Goal: Information Seeking & Learning: Check status

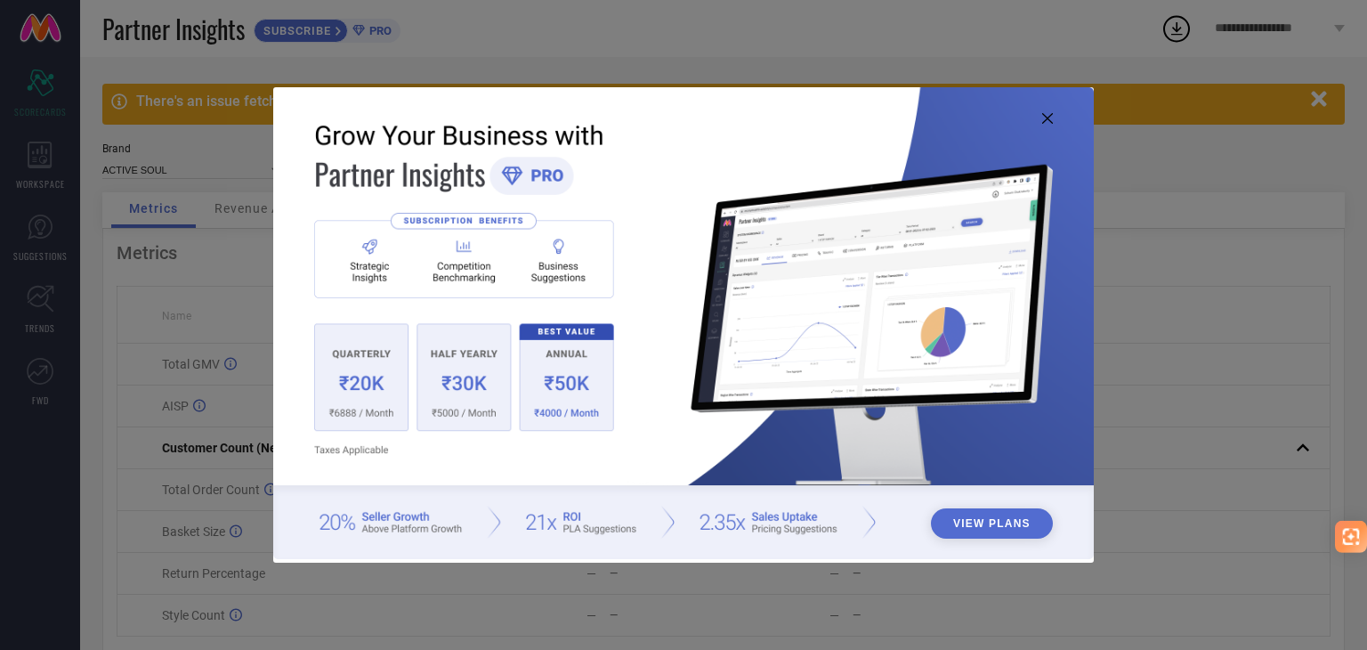
click at [1047, 111] on img at bounding box center [683, 323] width 821 height 472
click at [1047, 118] on icon at bounding box center [1047, 118] width 11 height 11
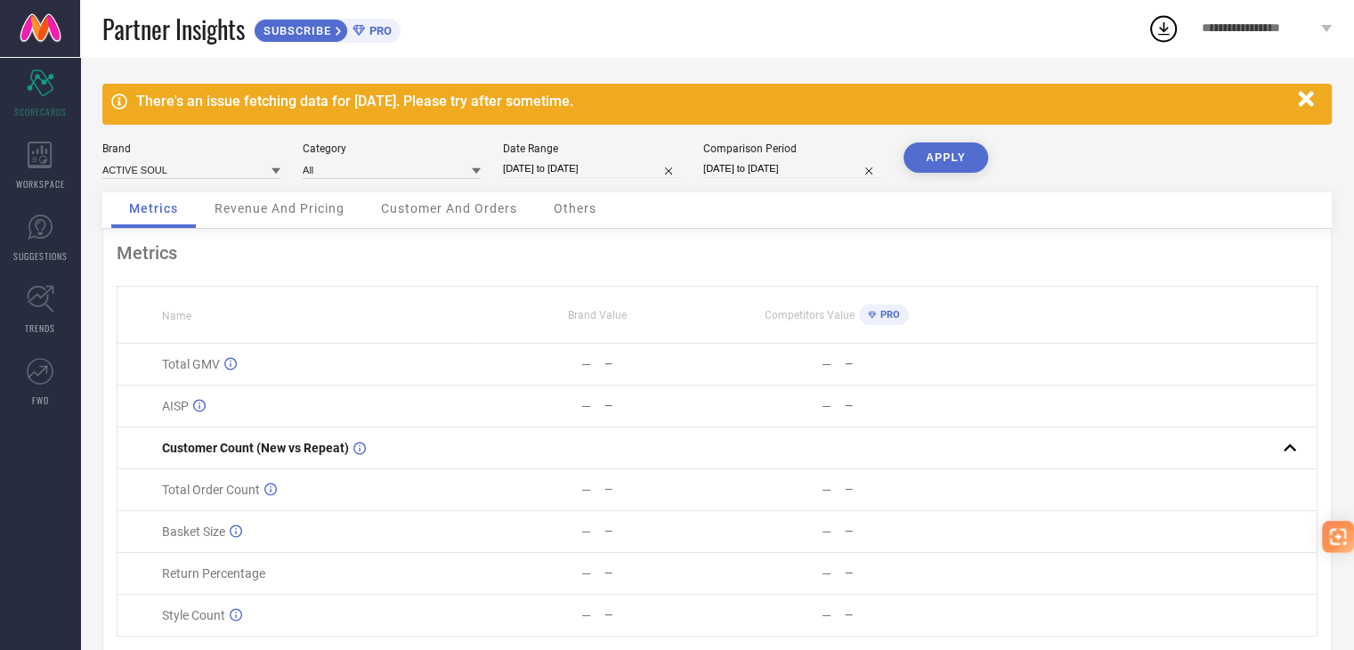
click at [1308, 101] on icon "button" at bounding box center [1305, 98] width 15 height 15
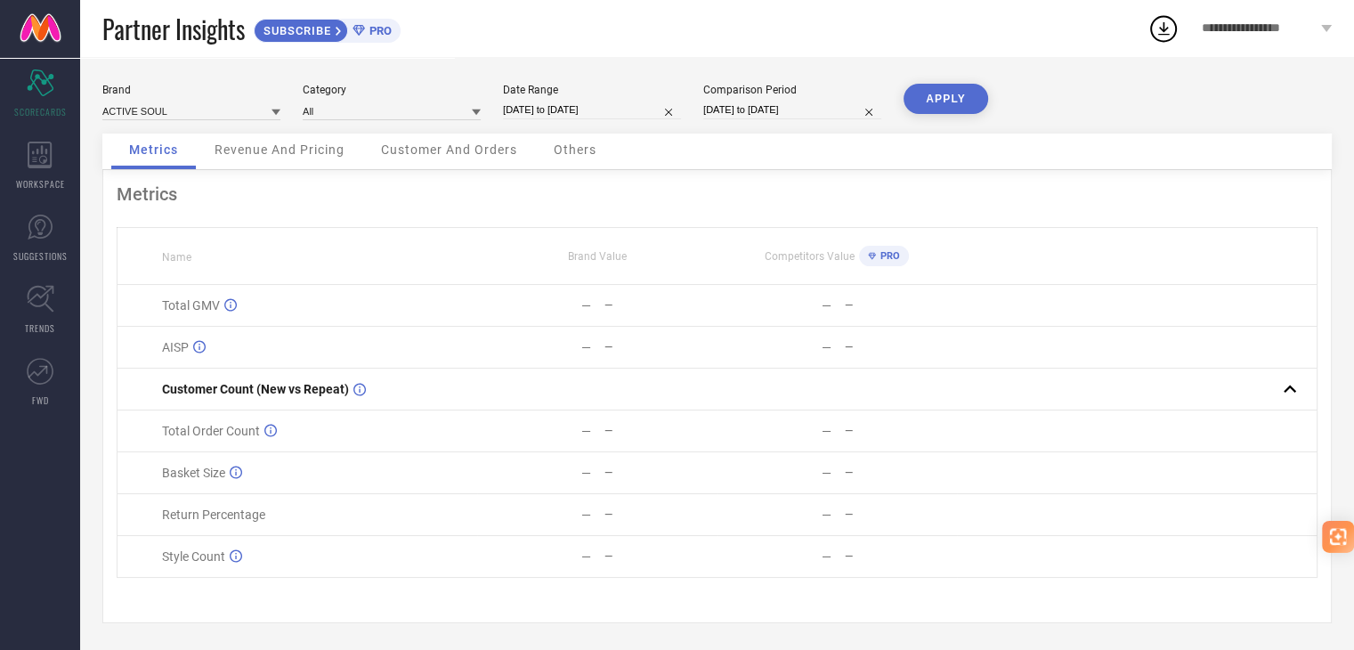
click at [272, 111] on icon at bounding box center [275, 112] width 9 height 6
click at [211, 165] on span "AVANT-GARDE [GEOGRAPHIC_DATA]" at bounding box center [191, 171] width 160 height 25
type input "All"
click at [295, 154] on span "Revenue And Pricing" at bounding box center [279, 149] width 130 height 14
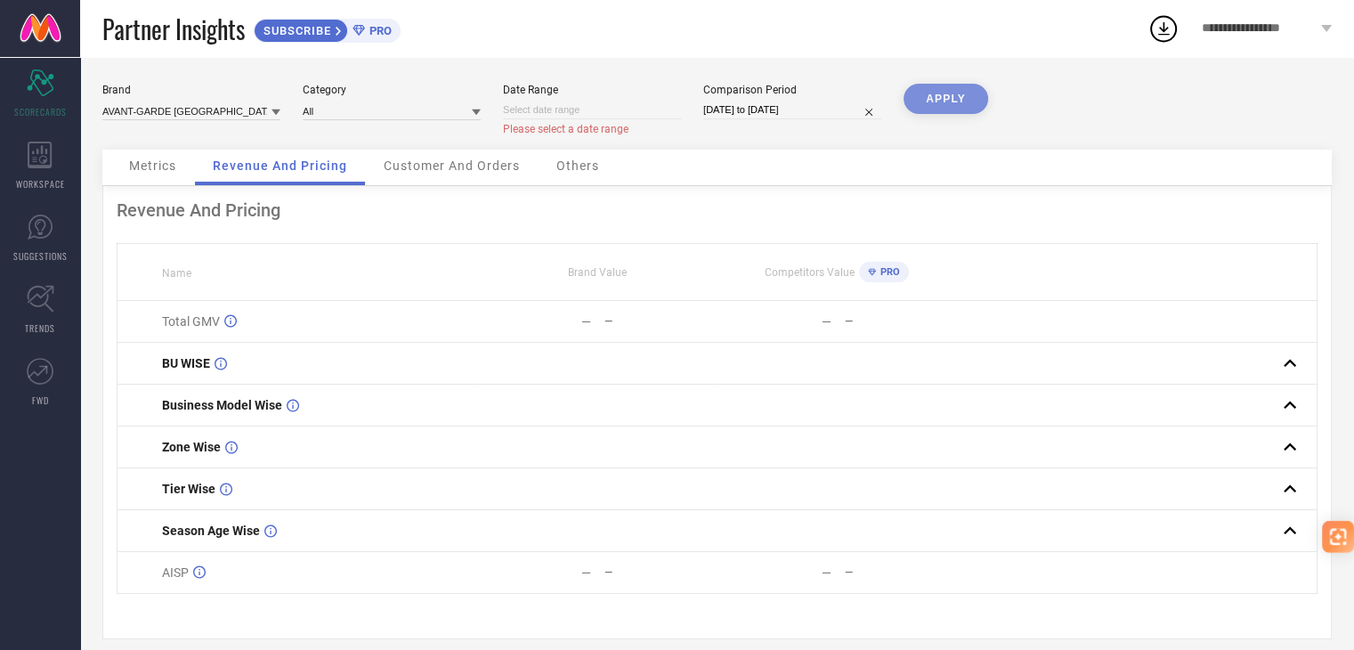
select select "7"
select select "2025"
select select "8"
select select "2025"
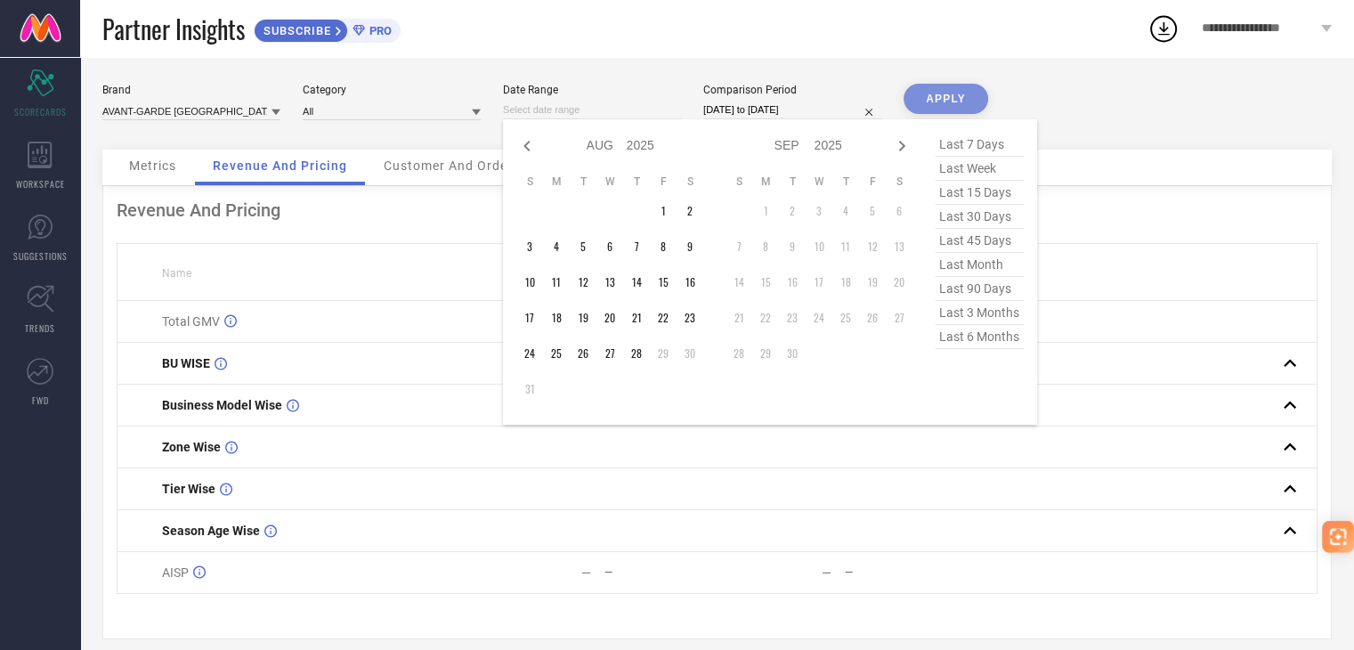
click at [570, 106] on input at bounding box center [592, 110] width 178 height 19
click at [967, 313] on span "last 3 months" at bounding box center [978, 313] width 89 height 24
type input "[DATE] to [DATE]"
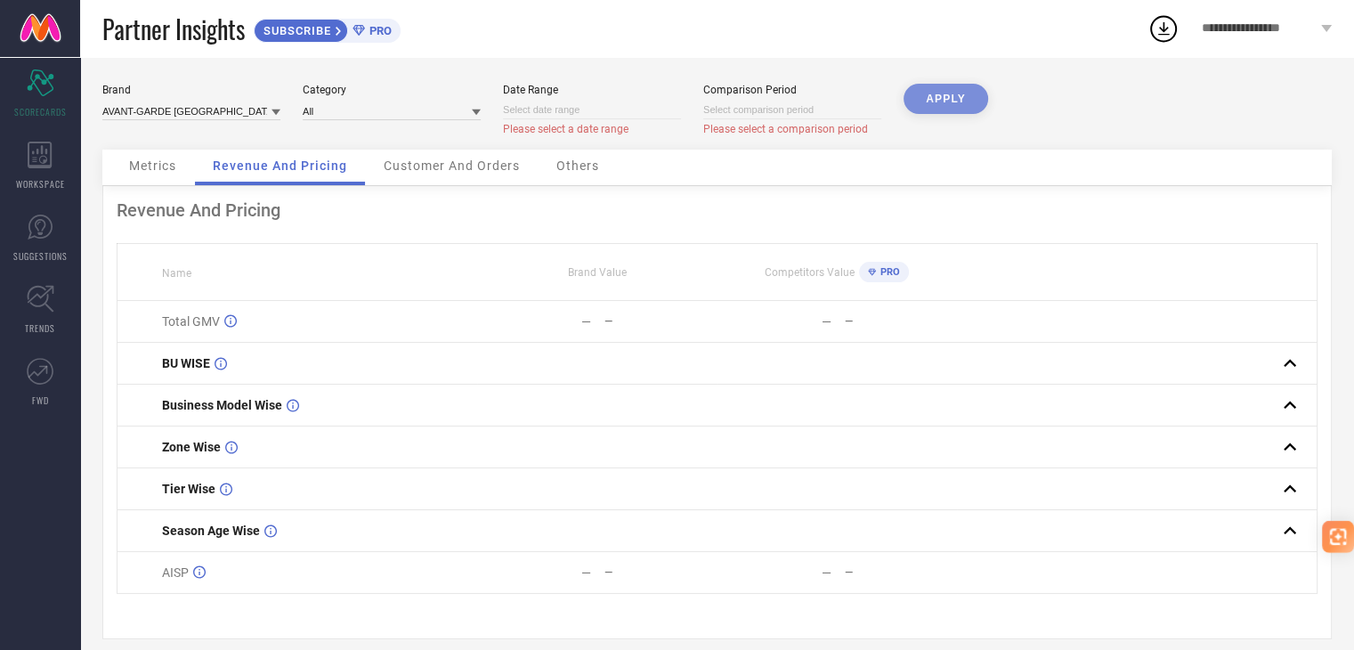
select select "7"
select select "2025"
select select "8"
select select "2025"
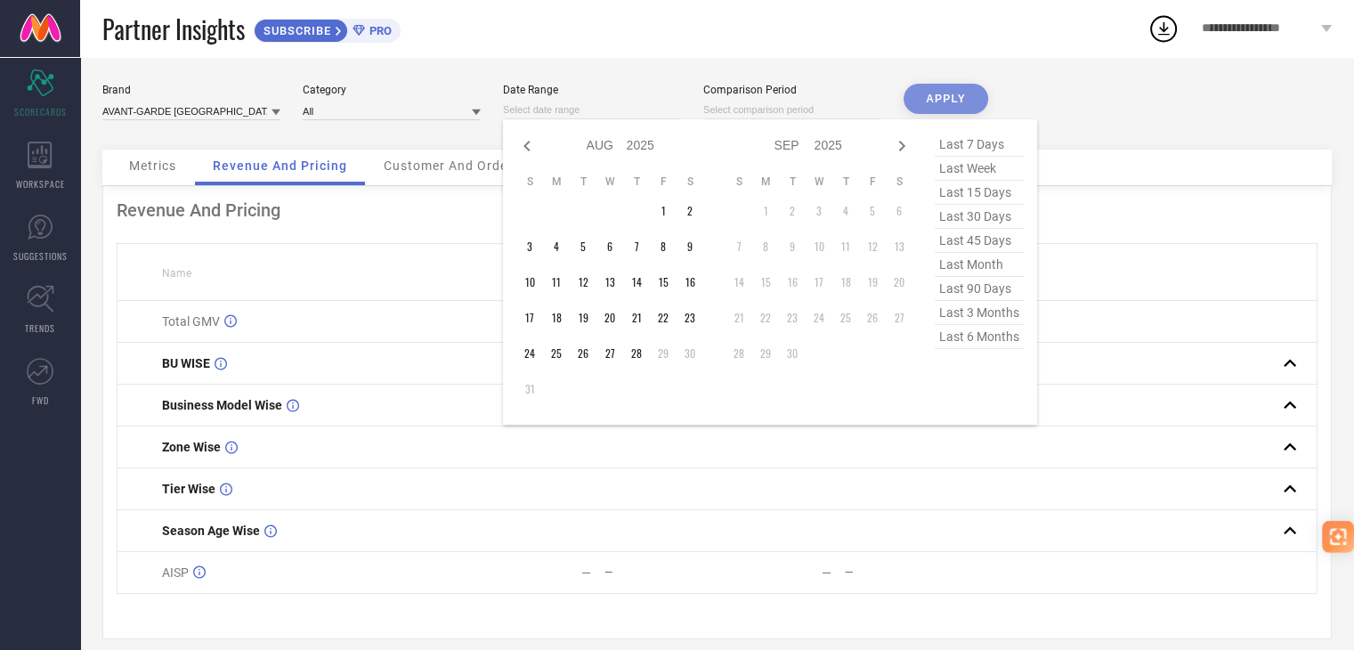
click at [657, 111] on input at bounding box center [592, 110] width 178 height 19
click at [974, 314] on span "last 3 months" at bounding box center [978, 313] width 89 height 24
type input "[DATE] to [DATE]"
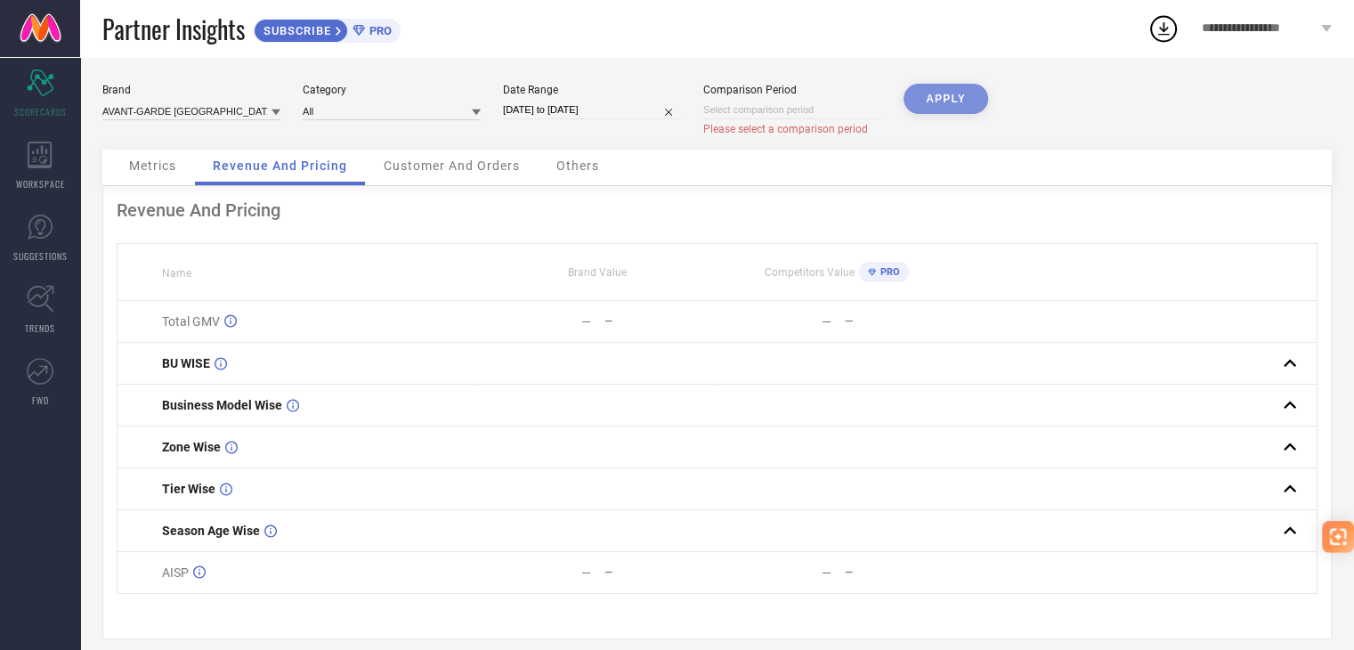
select select "7"
select select "2025"
select select "8"
select select "2025"
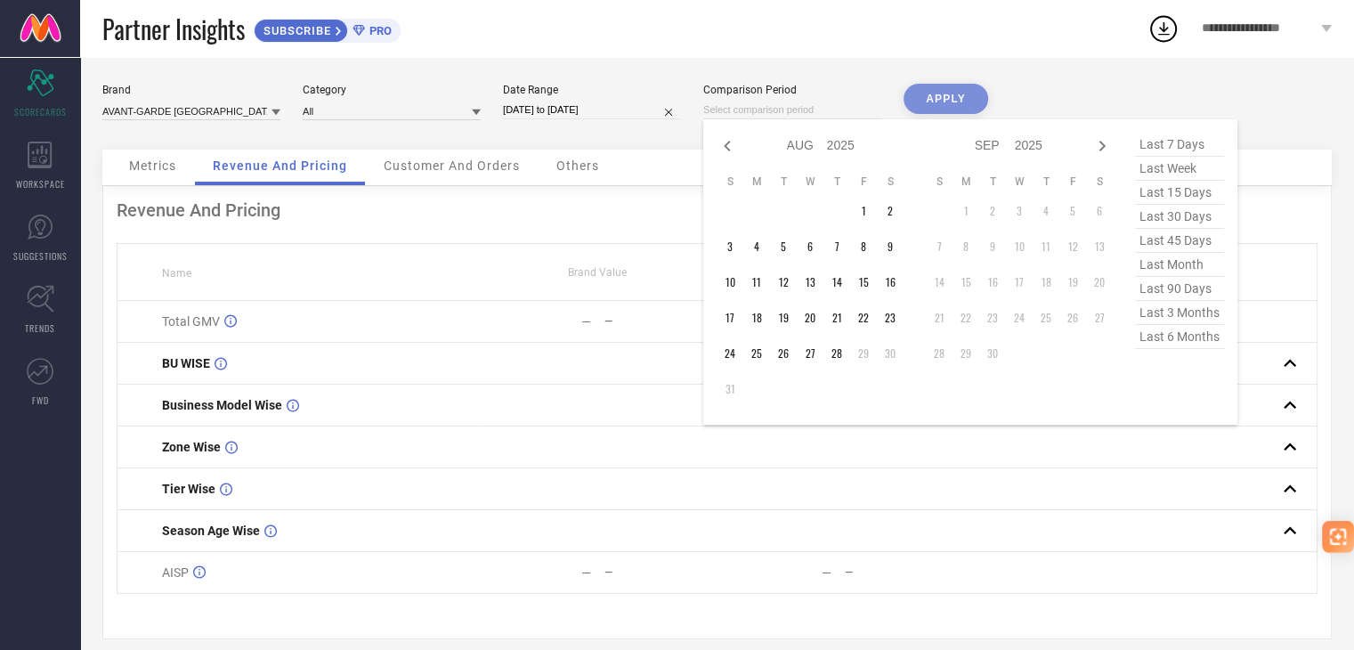
click at [787, 115] on input at bounding box center [792, 110] width 178 height 19
click at [933, 104] on div "APPLY" at bounding box center [945, 117] width 85 height 66
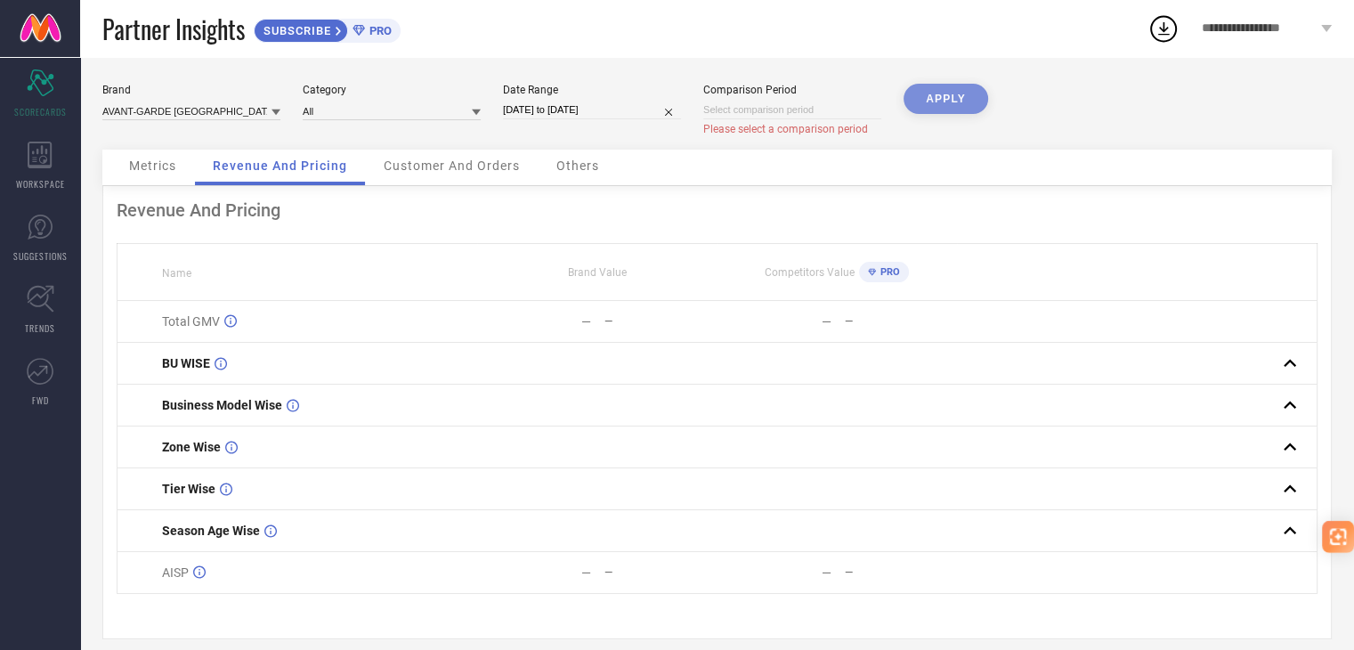
click at [815, 113] on input at bounding box center [792, 110] width 178 height 19
select select "7"
select select "2025"
select select "8"
select select "2025"
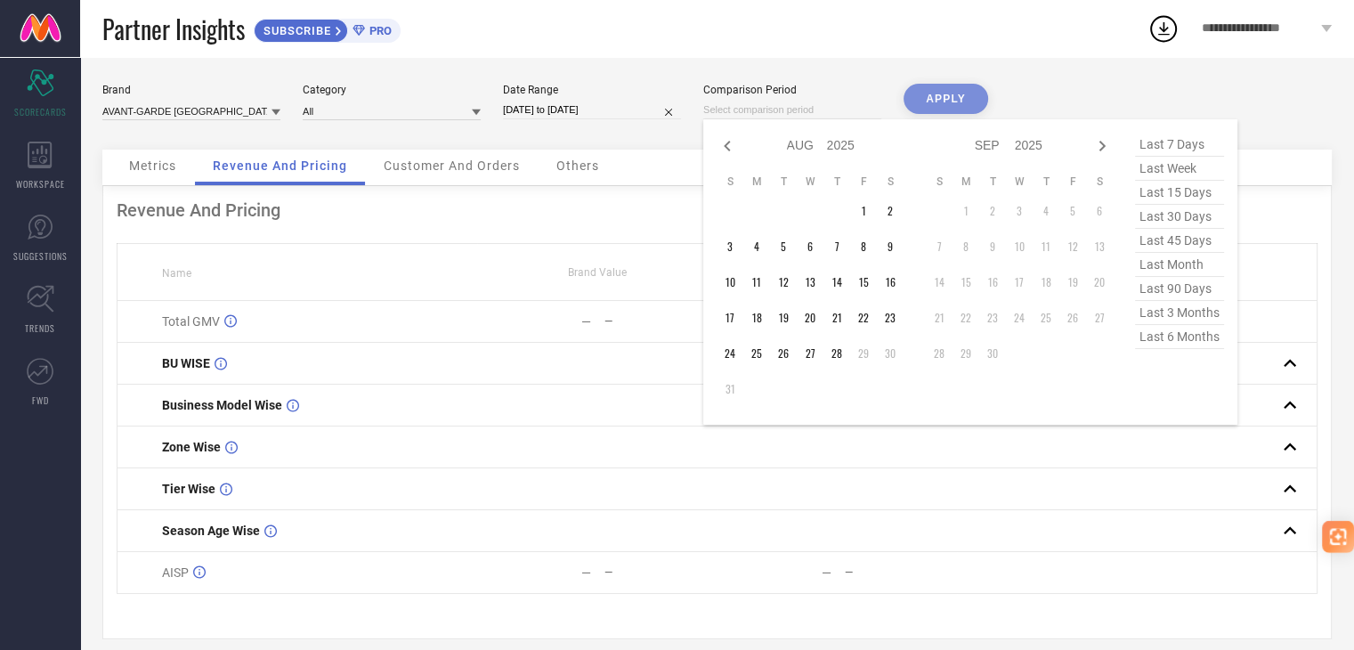
click at [1161, 318] on span "last 3 months" at bounding box center [1179, 313] width 89 height 24
type input "[DATE] to [DATE]"
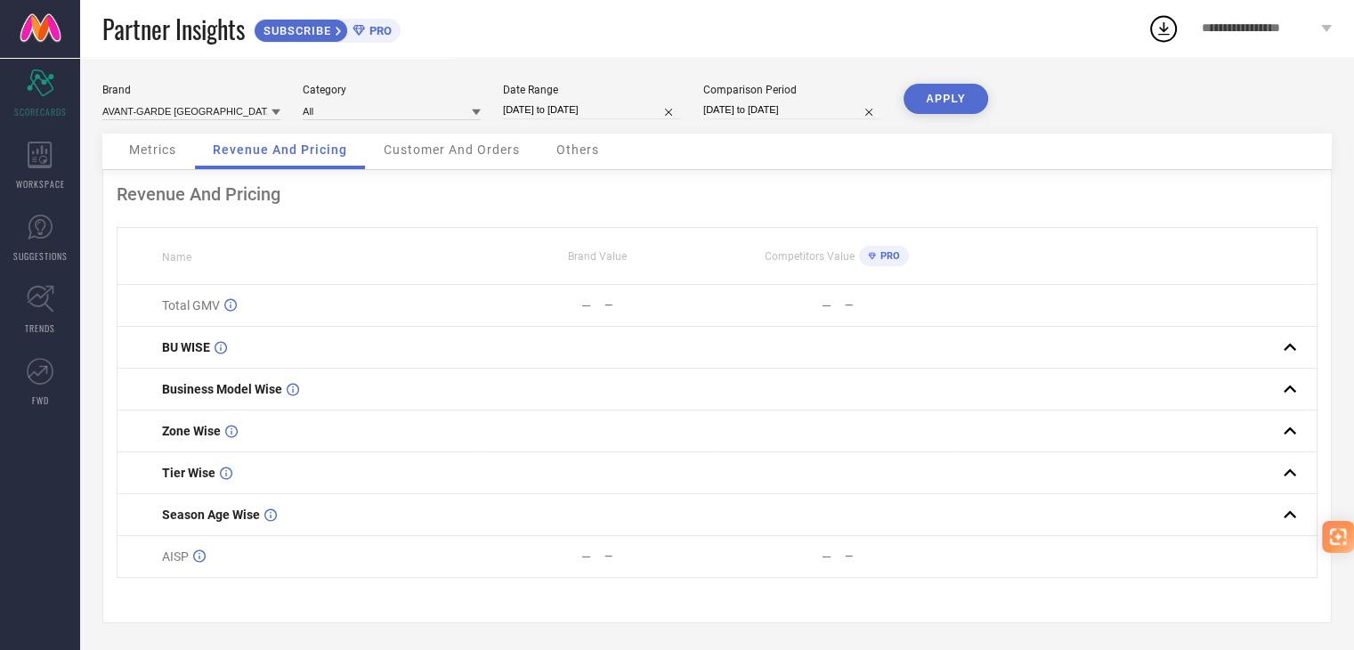
click at [951, 110] on button "APPLY" at bounding box center [945, 99] width 85 height 30
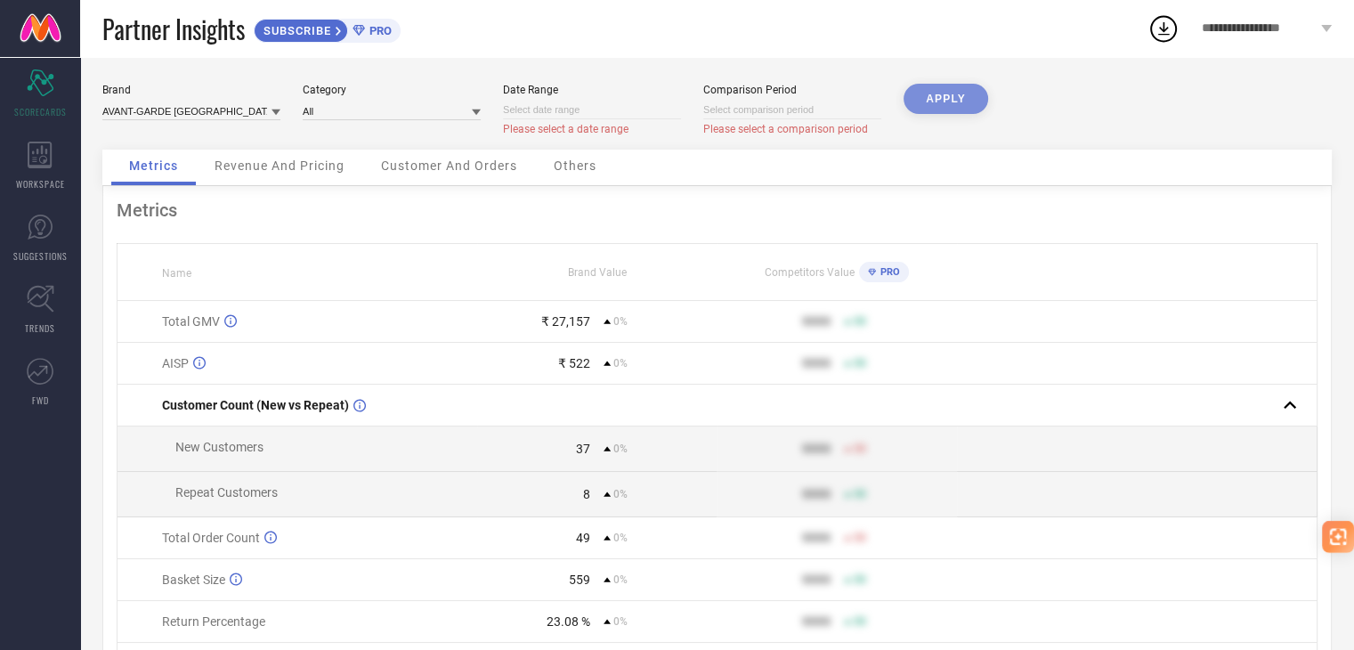
select select "7"
select select "2025"
select select "8"
select select "2025"
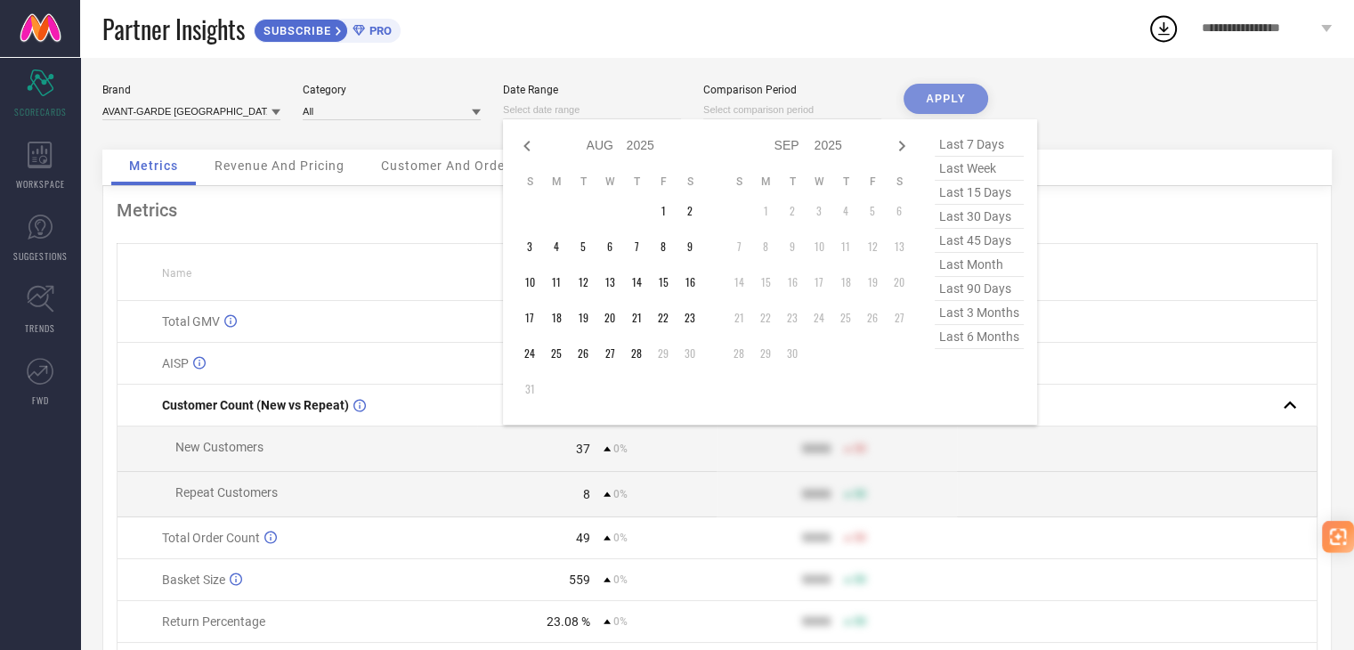
click at [629, 113] on input at bounding box center [592, 110] width 178 height 19
click at [664, 209] on td "1" at bounding box center [663, 211] width 27 height 27
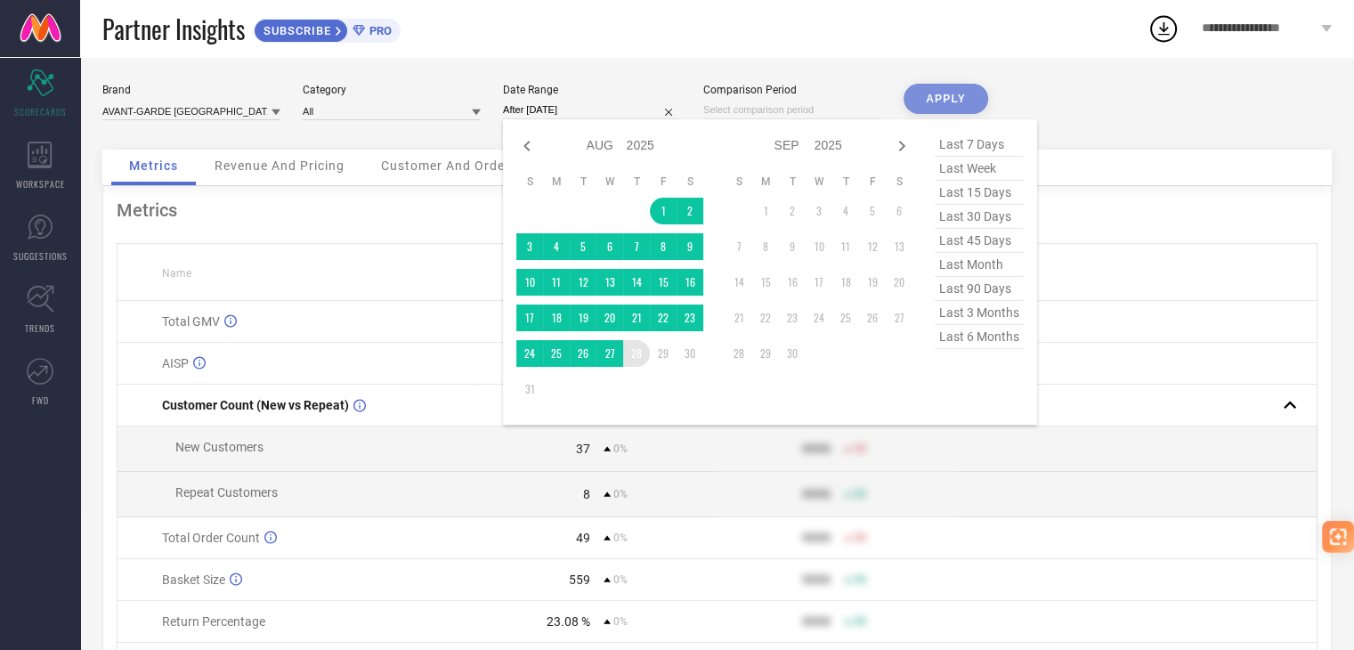
type input "[DATE] to [DATE]"
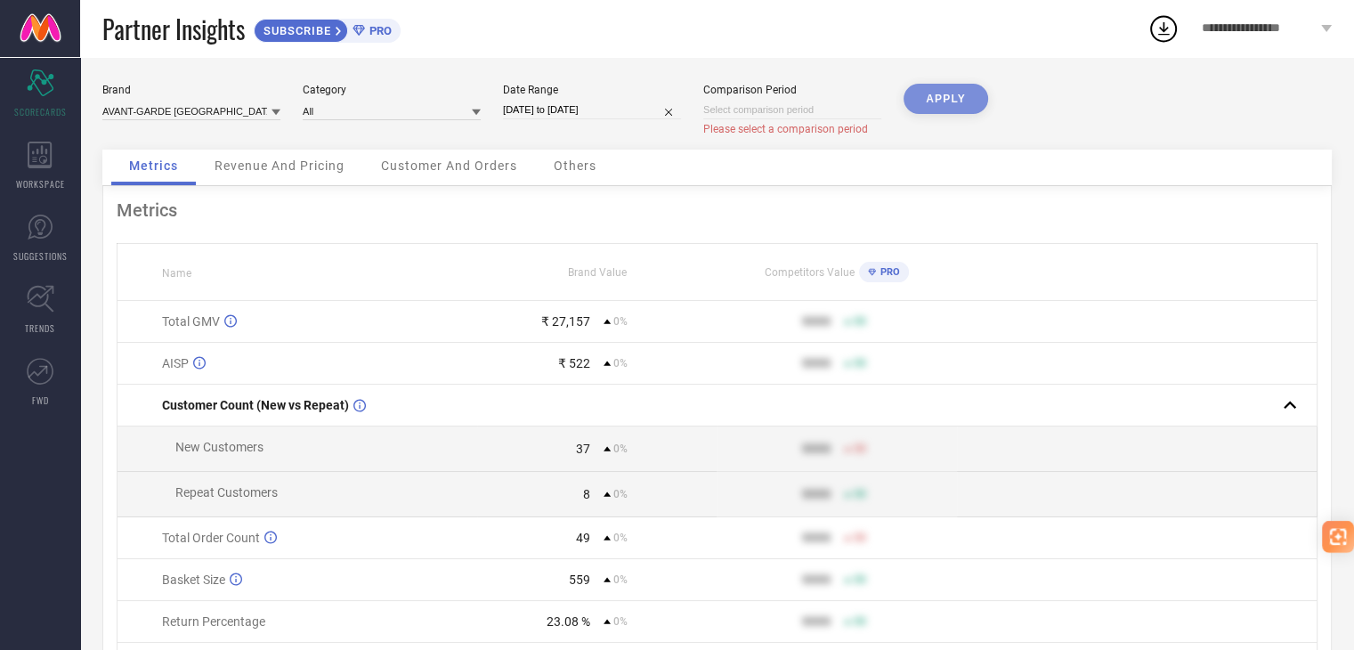
select select "7"
select select "2025"
select select "8"
select select "2025"
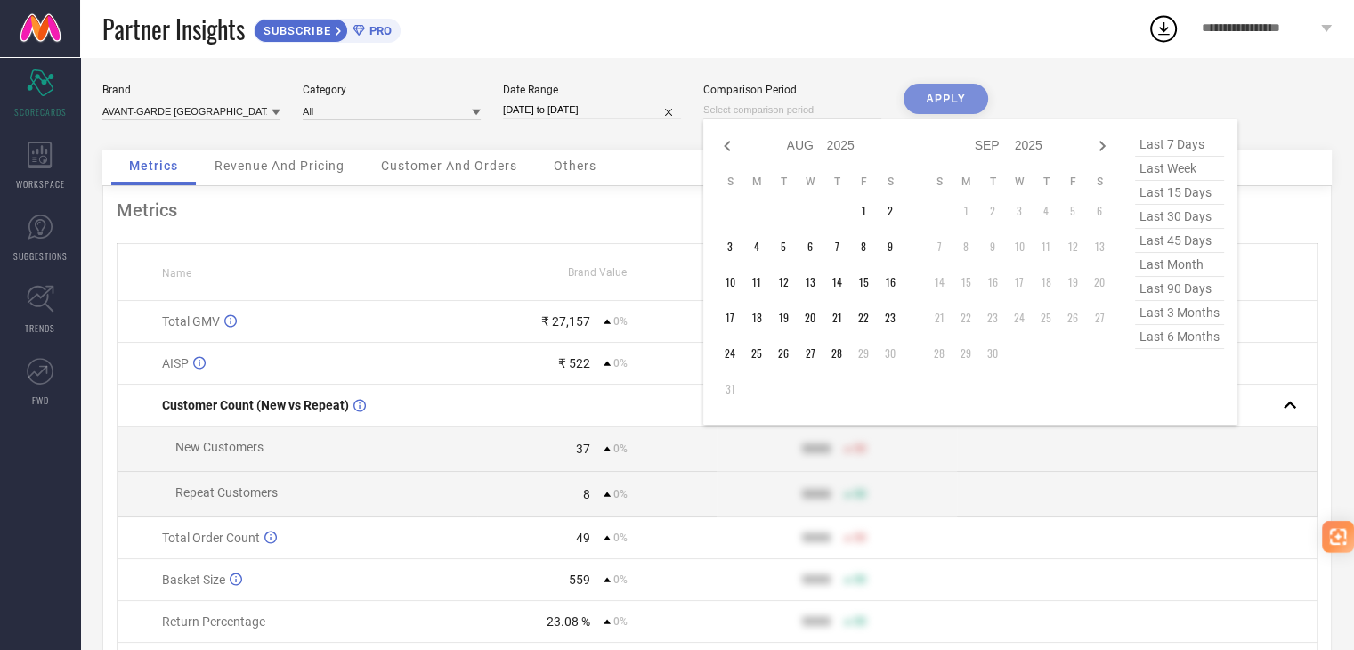
click at [848, 109] on input at bounding box center [792, 110] width 178 height 19
click at [863, 208] on td "1" at bounding box center [863, 211] width 27 height 27
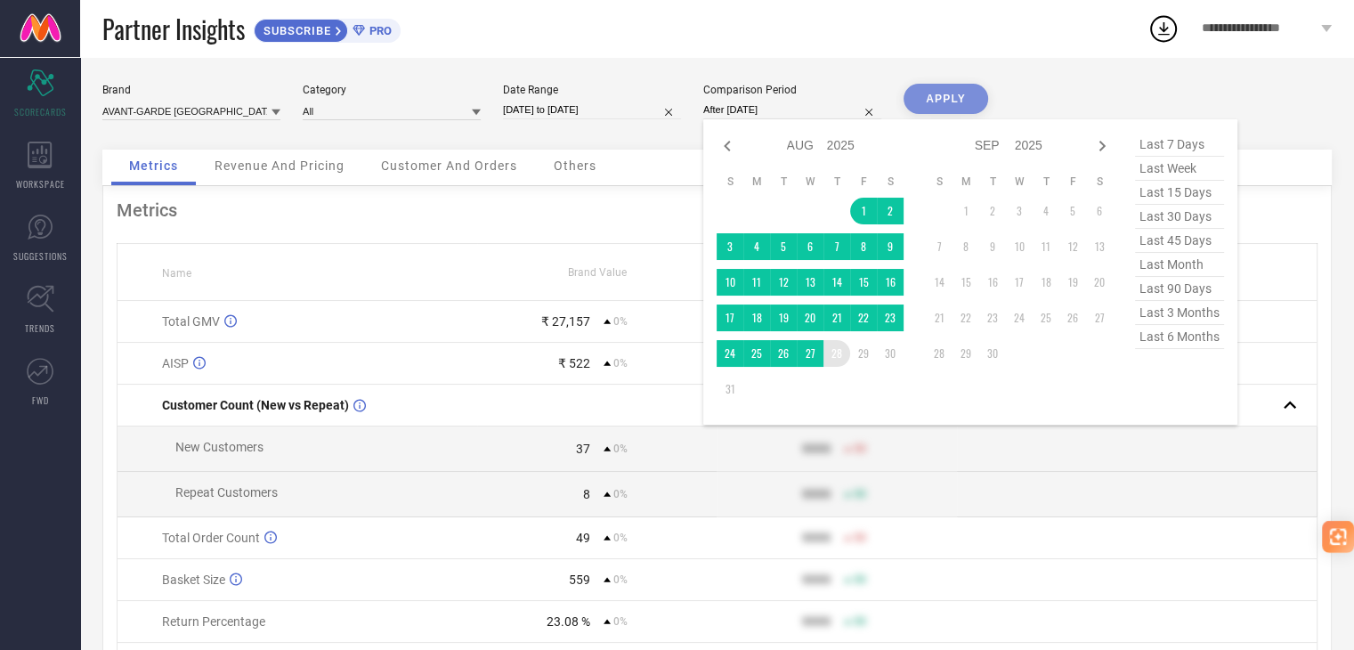
type input "[DATE] to [DATE]"
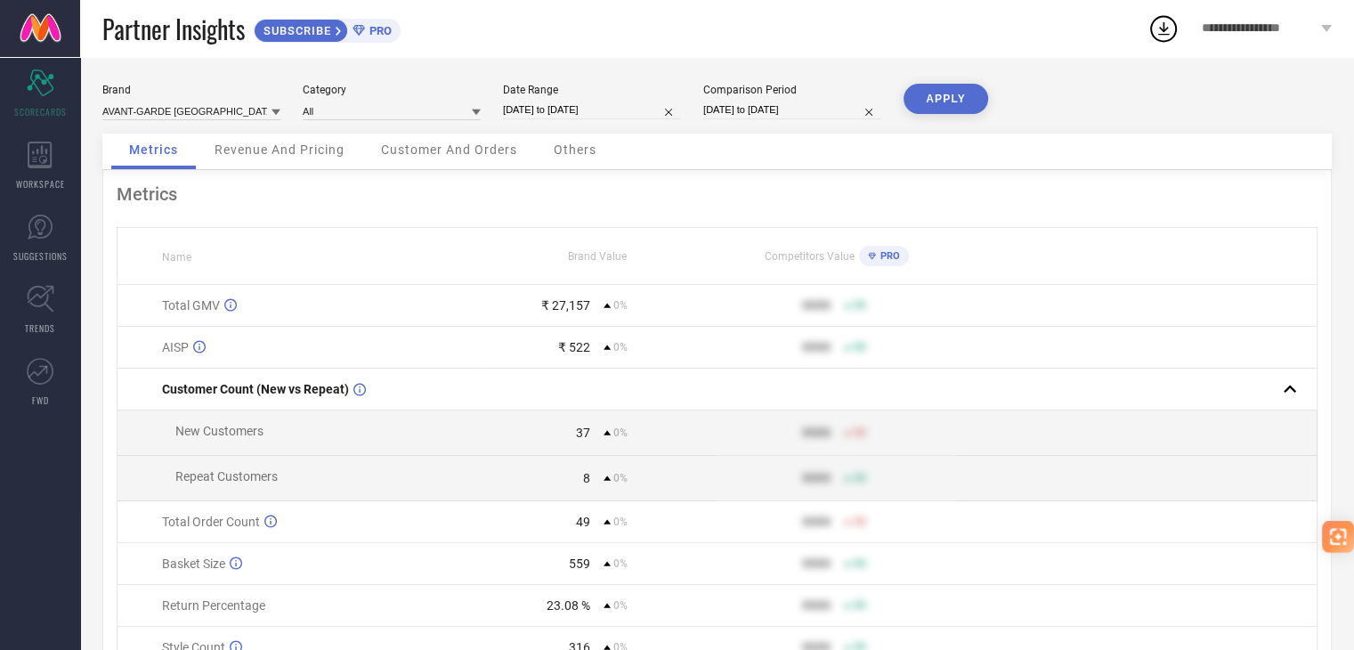
click at [934, 99] on button "APPLY" at bounding box center [945, 99] width 85 height 30
